Goal: Task Accomplishment & Management: Use online tool/utility

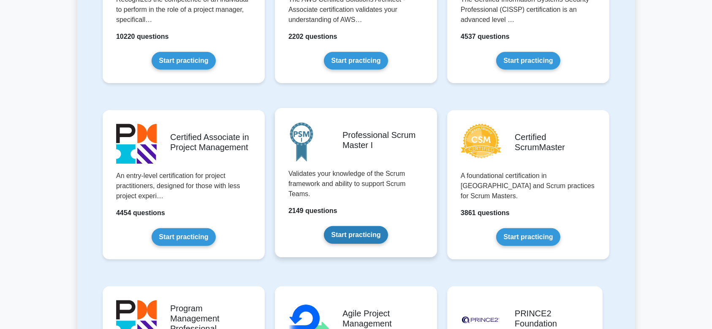
click at [352, 226] on link "Start practicing" at bounding box center [356, 235] width 64 height 18
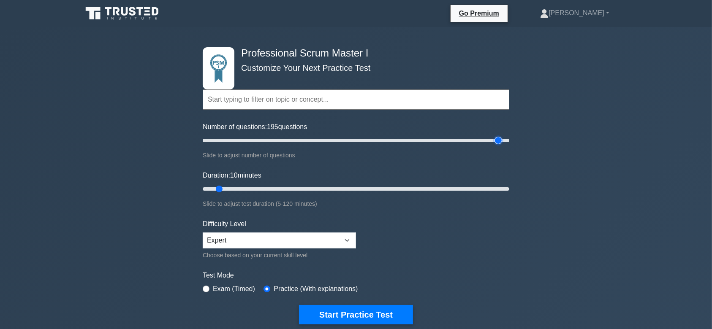
click at [499, 140] on input "Number of questions: 195 questions" at bounding box center [356, 141] width 306 height 10
type input "200"
click at [506, 141] on input "Number of questions: 195 questions" at bounding box center [356, 141] width 306 height 10
type input "120"
click at [507, 187] on input "Duration: 120 minutes" at bounding box center [356, 189] width 306 height 10
